Goal: Task Accomplishment & Management: Manage account settings

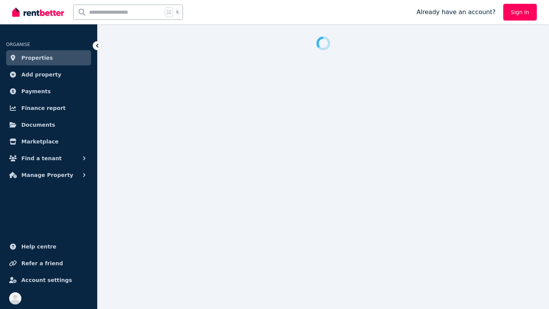
click at [45, 59] on span "Properties" at bounding box center [37, 57] width 32 height 9
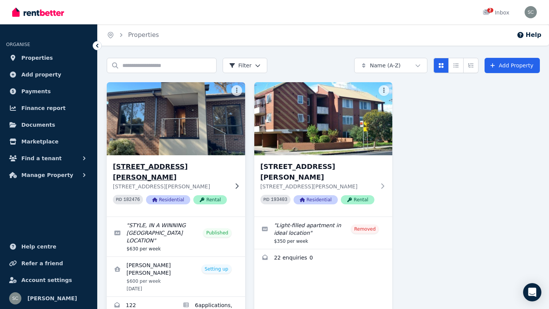
click at [212, 118] on img at bounding box center [175, 118] width 145 height 77
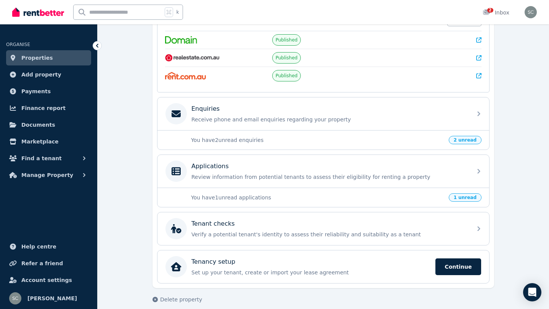
scroll to position [176, 0]
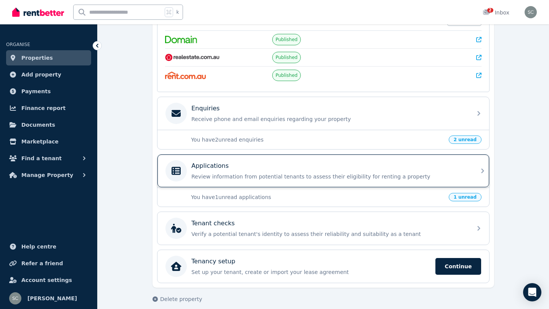
click at [217, 166] on p "Applications" at bounding box center [209, 166] width 37 height 9
